Goal: Task Accomplishment & Management: Use online tool/utility

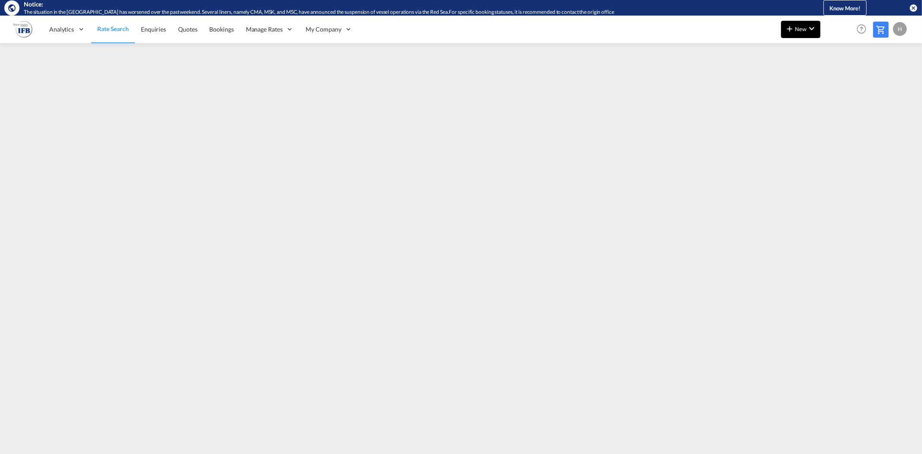
click at [790, 33] on md-icon "icon-plus 400-fg" at bounding box center [790, 28] width 10 height 10
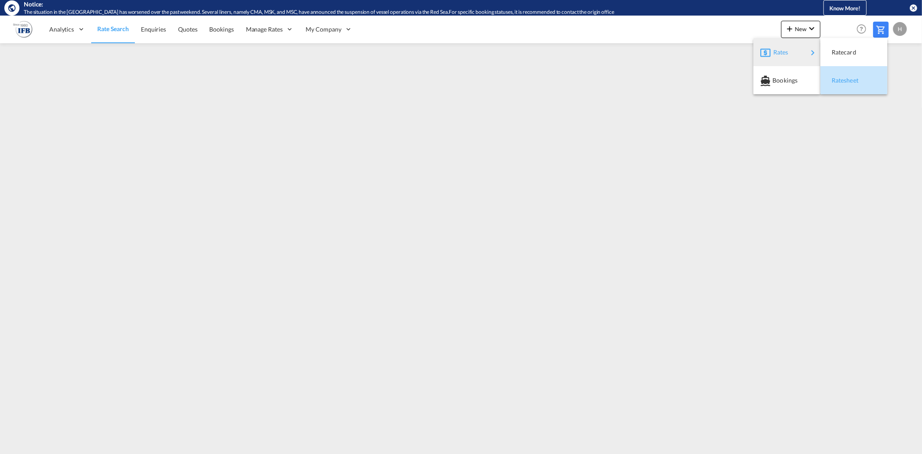
click at [841, 80] on span "Ratesheet" at bounding box center [837, 80] width 10 height 17
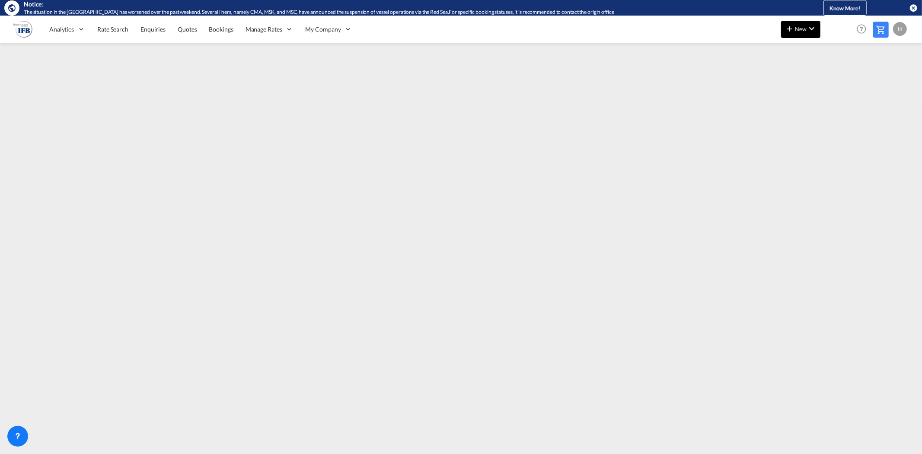
click at [807, 28] on md-icon "icon-chevron-down" at bounding box center [812, 28] width 10 height 10
click at [833, 80] on span "Ratesheet" at bounding box center [837, 80] width 10 height 17
